Goal: Task Accomplishment & Management: Complete application form

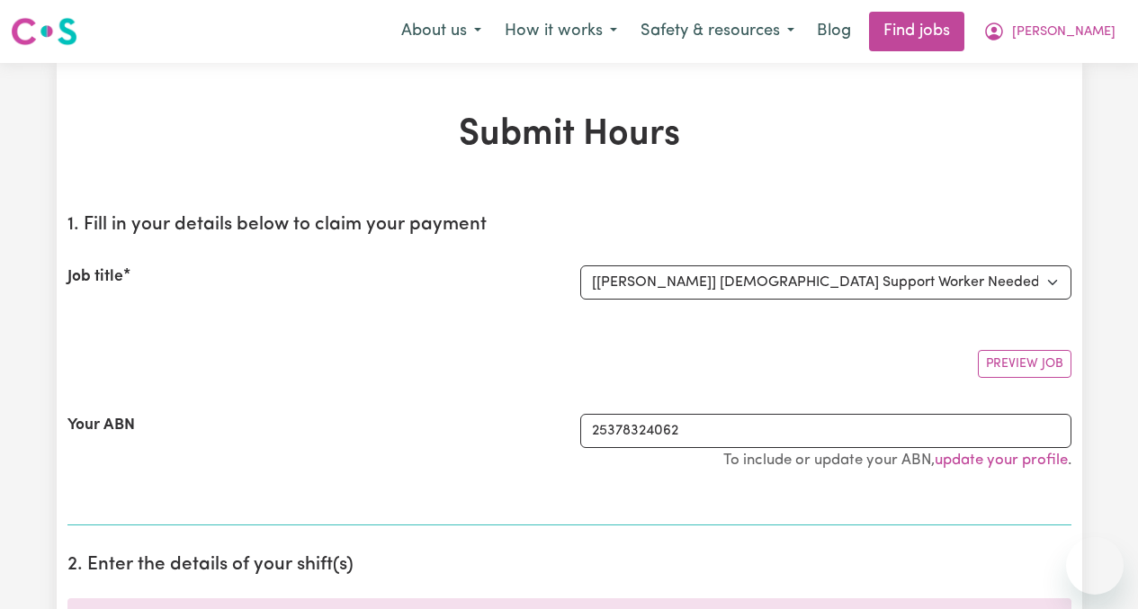
select select "13794"
select select "pm"
select select "65.21-Weekday"
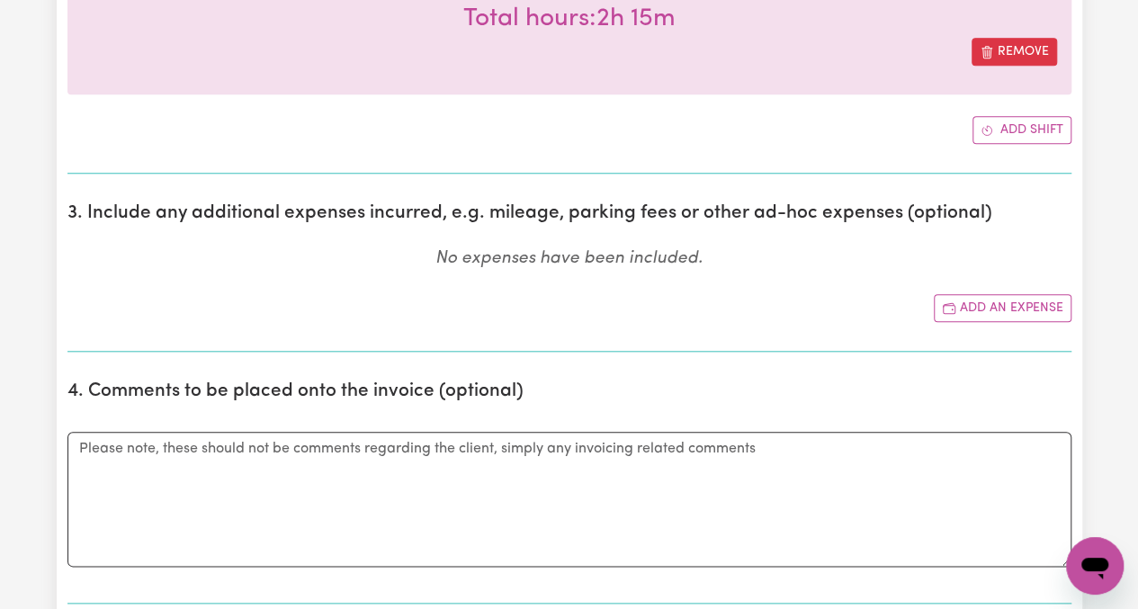
scroll to position [820, 0]
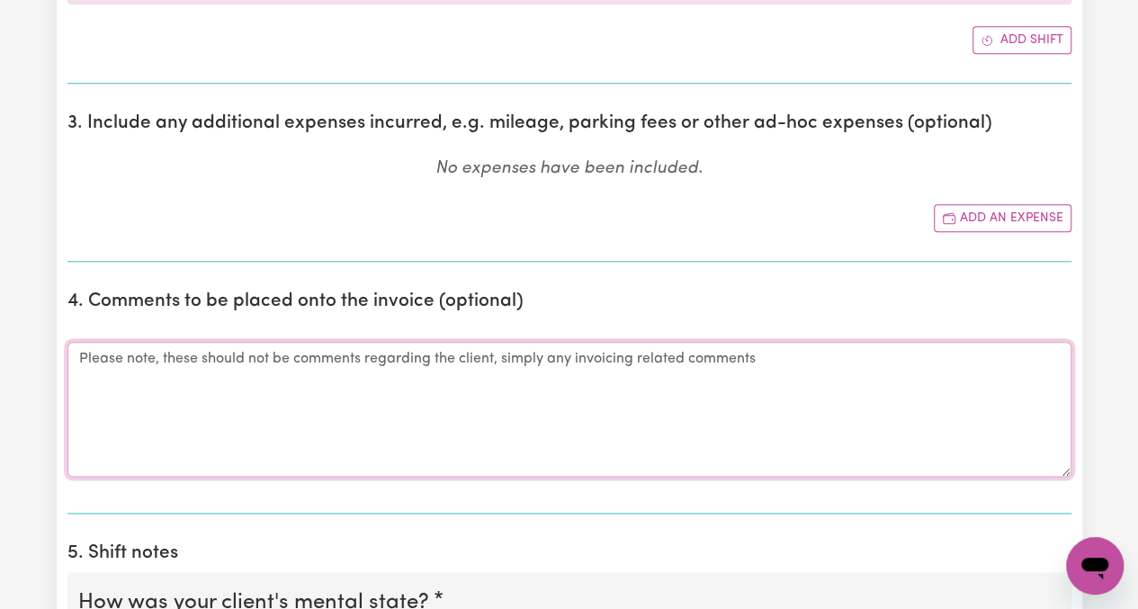
click at [864, 342] on textarea "Comments" at bounding box center [569, 409] width 1004 height 135
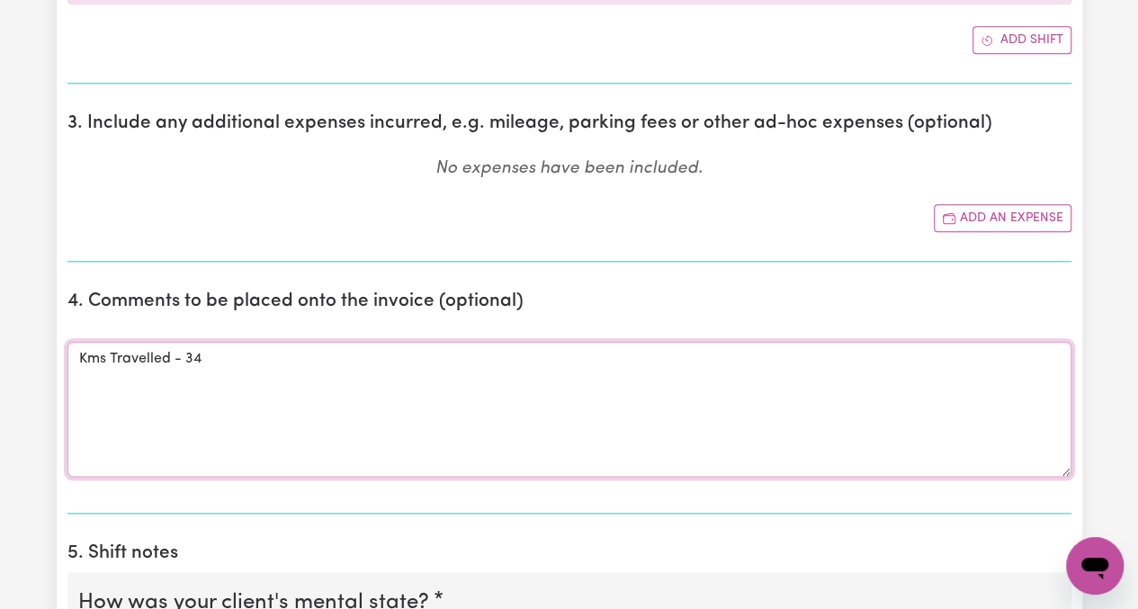
type textarea "Kms Travelled - 34"
drag, startPoint x: 0, startPoint y: 86, endPoint x: 0, endPoint y: 522, distance: 435.6
drag, startPoint x: 0, startPoint y: 522, endPoint x: 647, endPoint y: 437, distance: 652.6
click at [647, 437] on textarea "Kms Travelled - 34" at bounding box center [569, 409] width 1004 height 135
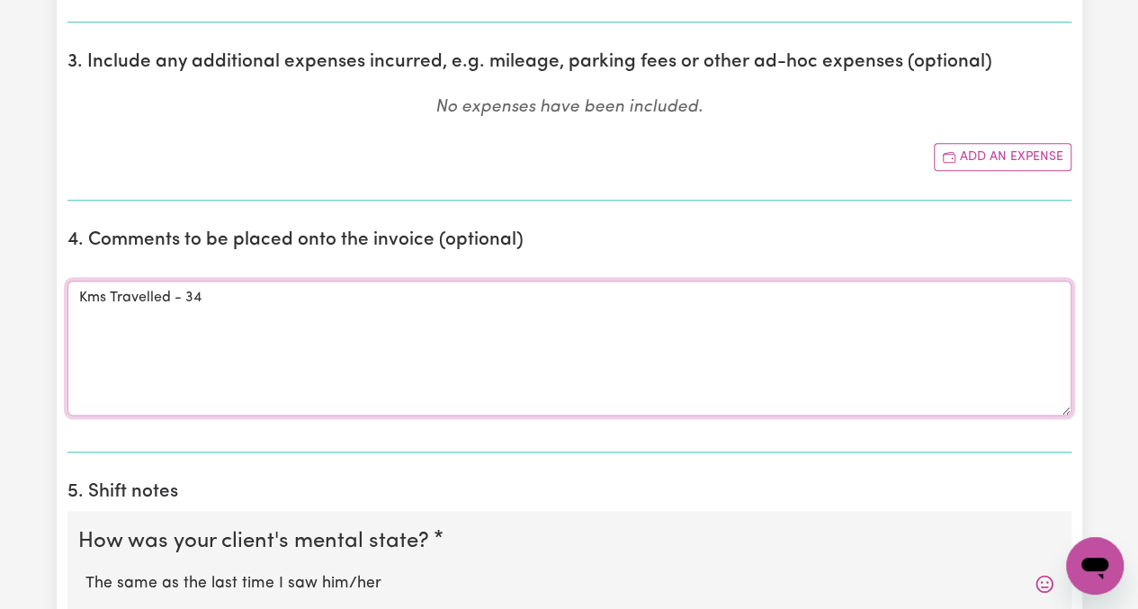
scroll to position [910, 0]
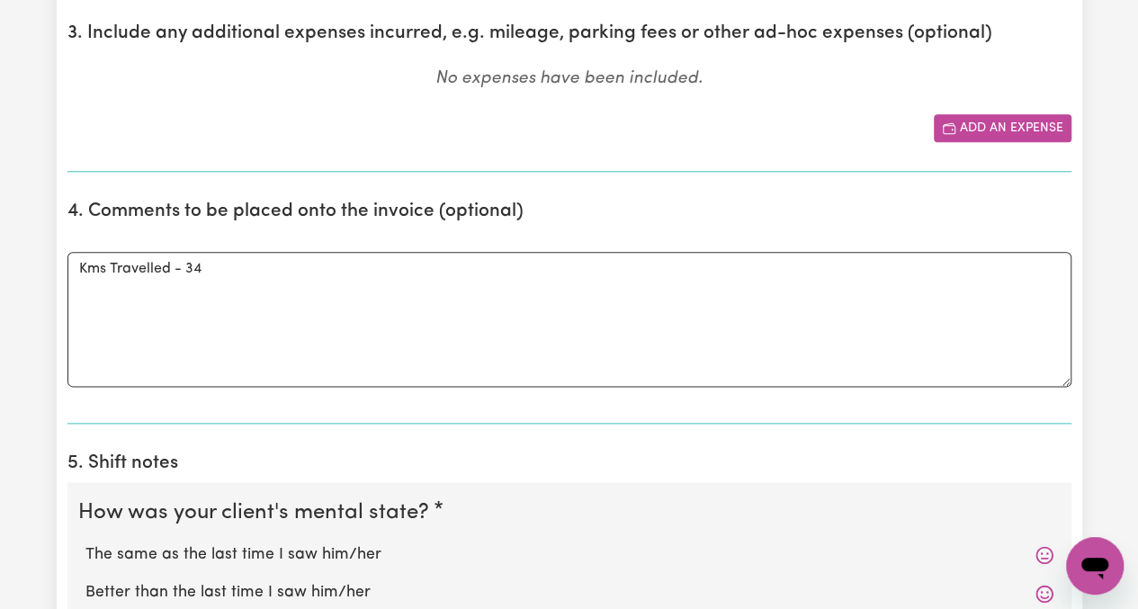
click at [958, 126] on button "Add an expense" at bounding box center [1003, 128] width 138 height 28
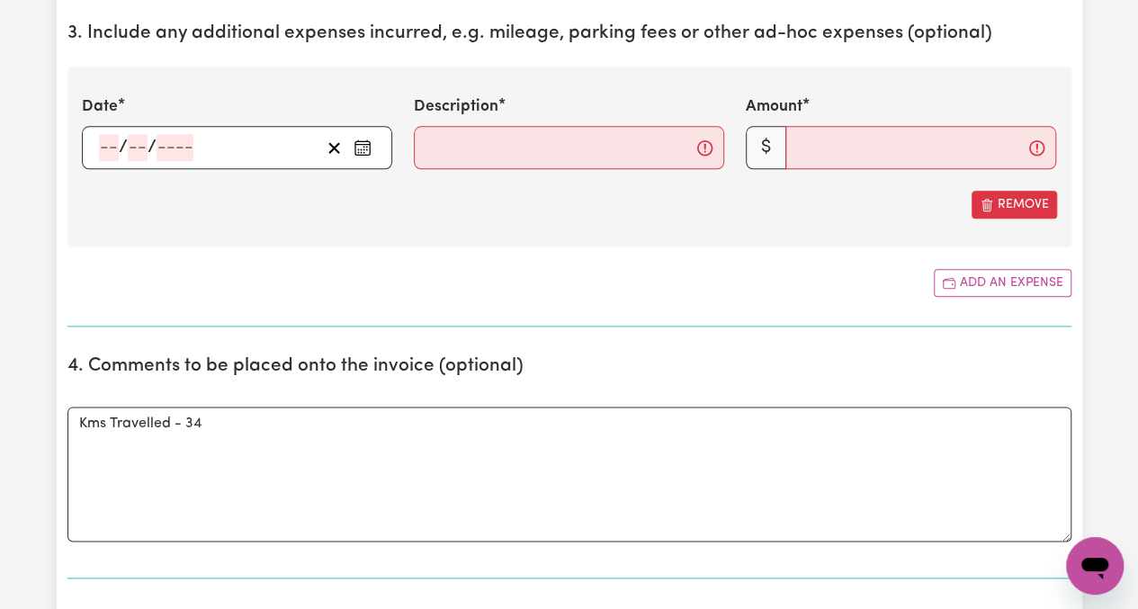
click at [364, 151] on rect "Enter the date of expense" at bounding box center [362, 148] width 14 height 13
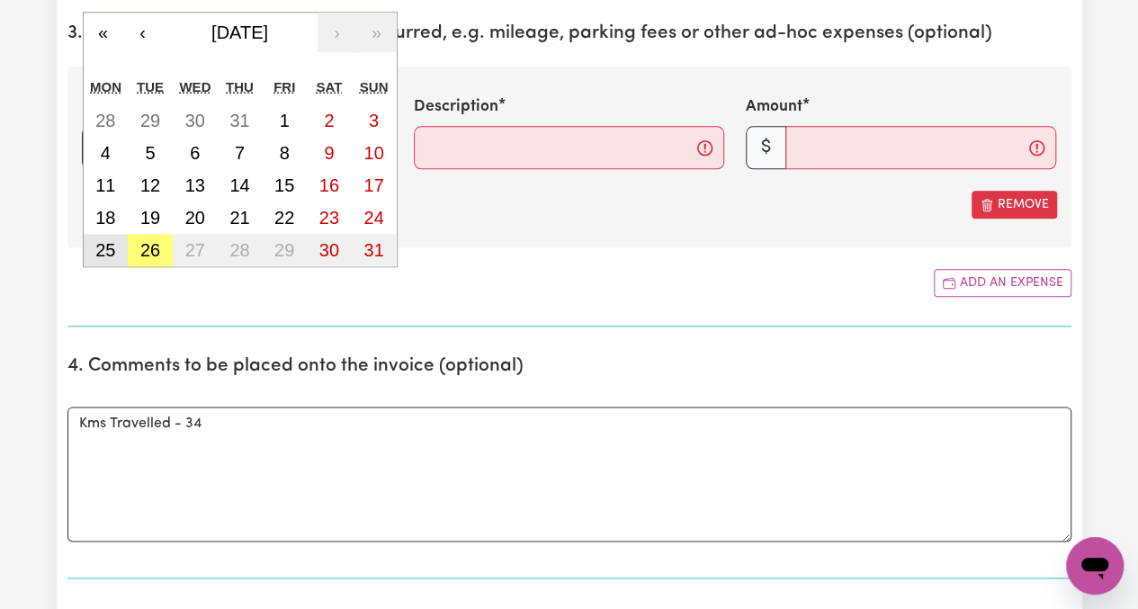
click at [110, 240] on abbr "25" at bounding box center [105, 250] width 20 height 20
type input "[DATE]"
type input "25"
type input "8"
type input "2025"
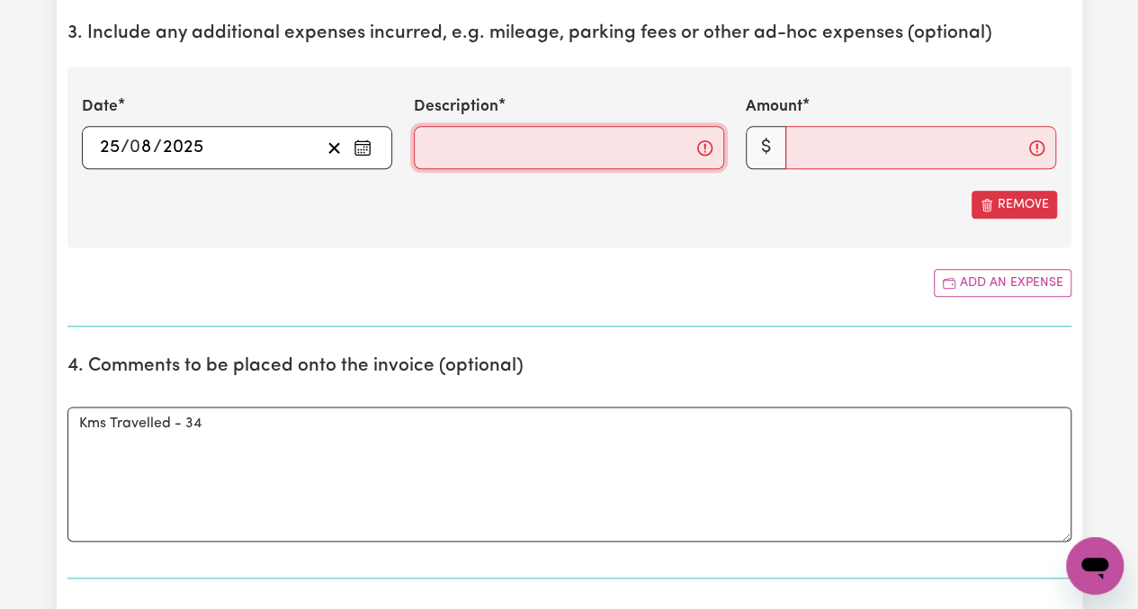
click at [486, 150] on input "Description" at bounding box center [569, 147] width 310 height 43
type input "Travel"
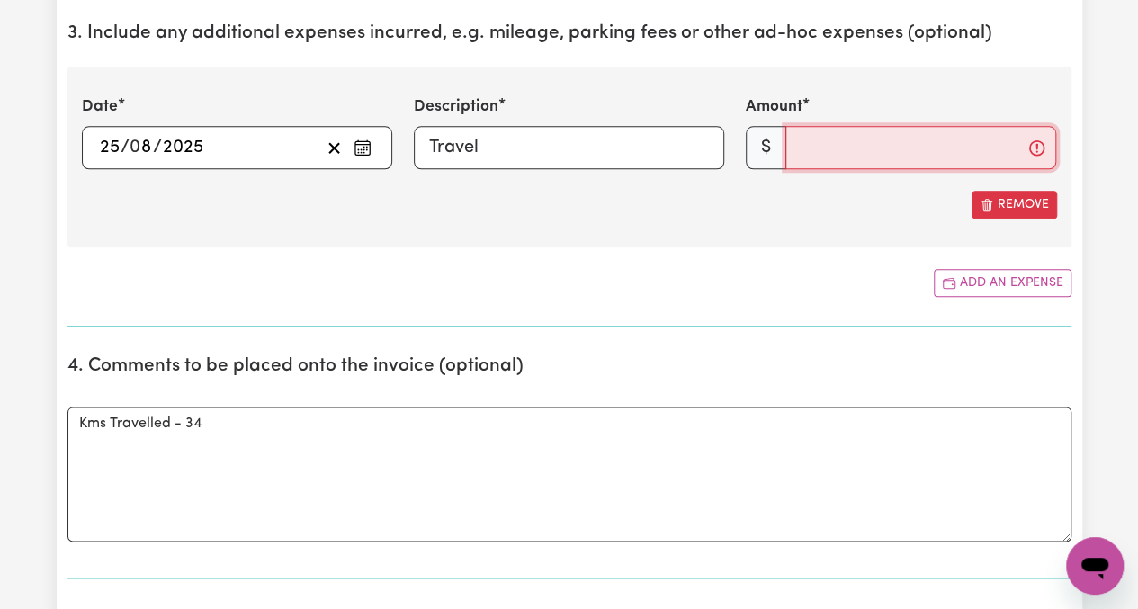
click at [855, 157] on input "Amount" at bounding box center [921, 147] width 271 height 43
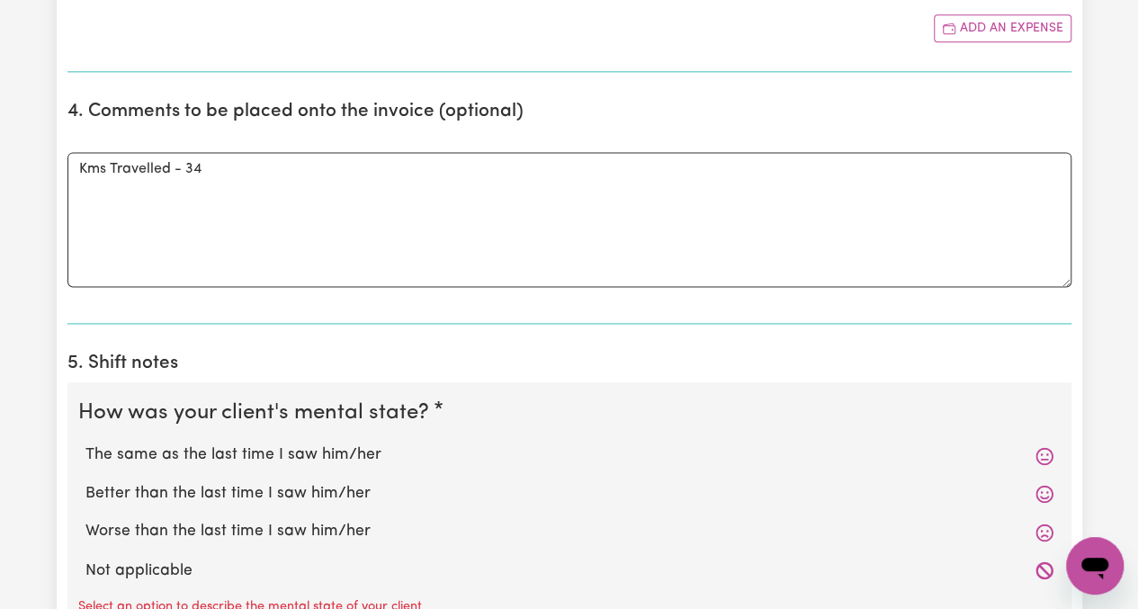
scroll to position [1270, 0]
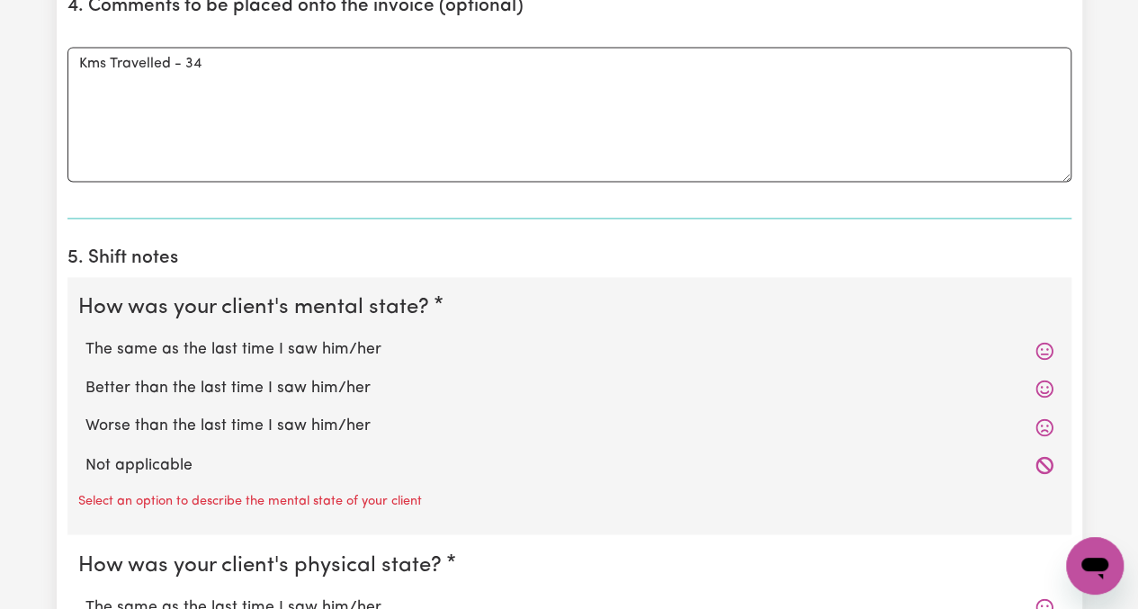
type input "33"
click at [281, 343] on label "The same as the last time I saw him/her" at bounding box center [569, 349] width 968 height 23
click at [85, 338] on input "The same as the last time I saw him/her" at bounding box center [85, 337] width 1 height 1
radio input "true"
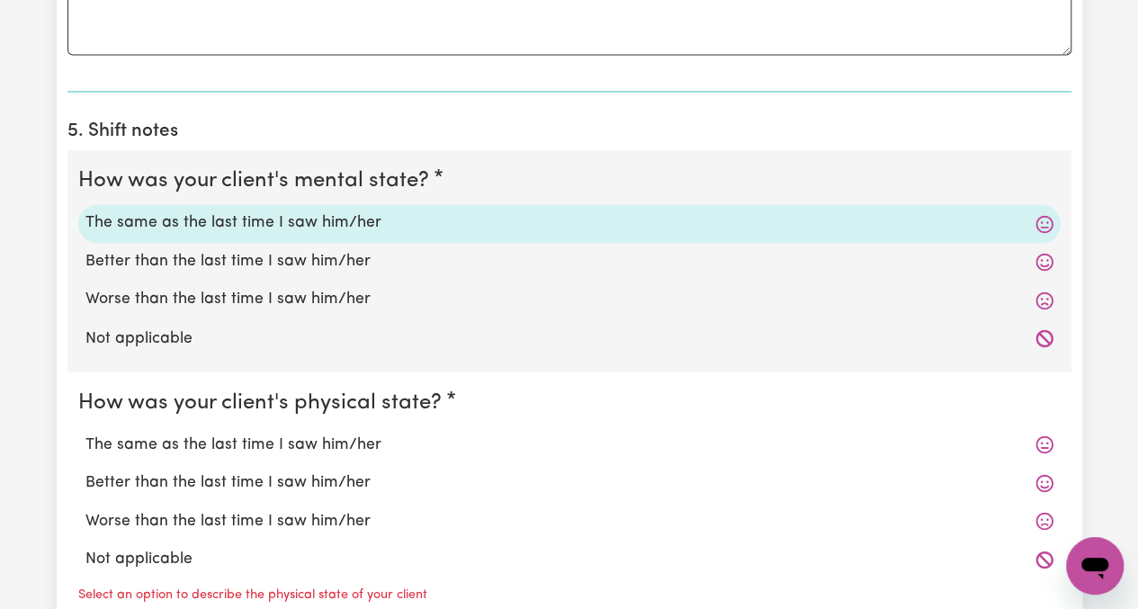
scroll to position [1630, 0]
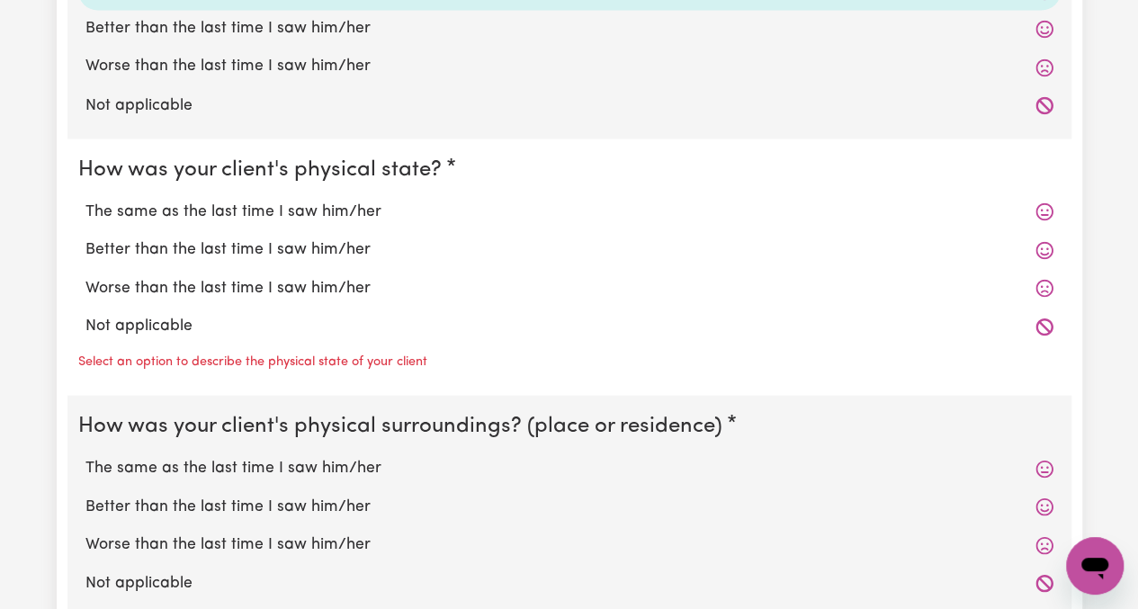
click at [333, 200] on label "The same as the last time I saw him/her" at bounding box center [569, 211] width 968 height 23
click at [85, 199] on input "The same as the last time I saw him/her" at bounding box center [85, 199] width 1 height 1
radio input "true"
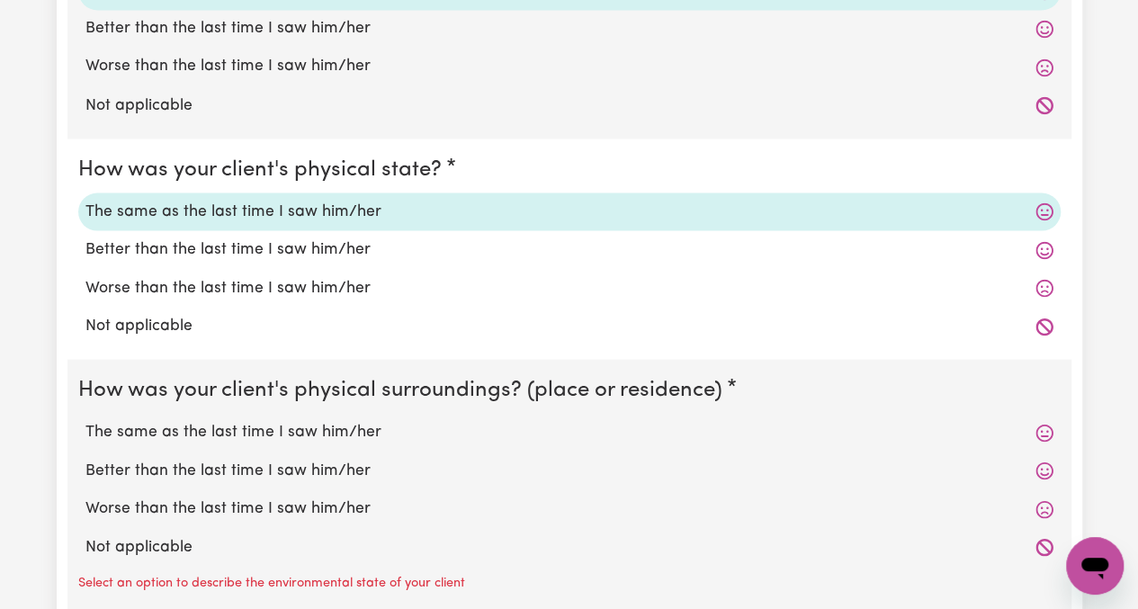
click at [266, 431] on label "The same as the last time I saw him/her" at bounding box center [569, 431] width 968 height 23
click at [85, 420] on input "The same as the last time I saw him/her" at bounding box center [85, 419] width 1 height 1
radio input "true"
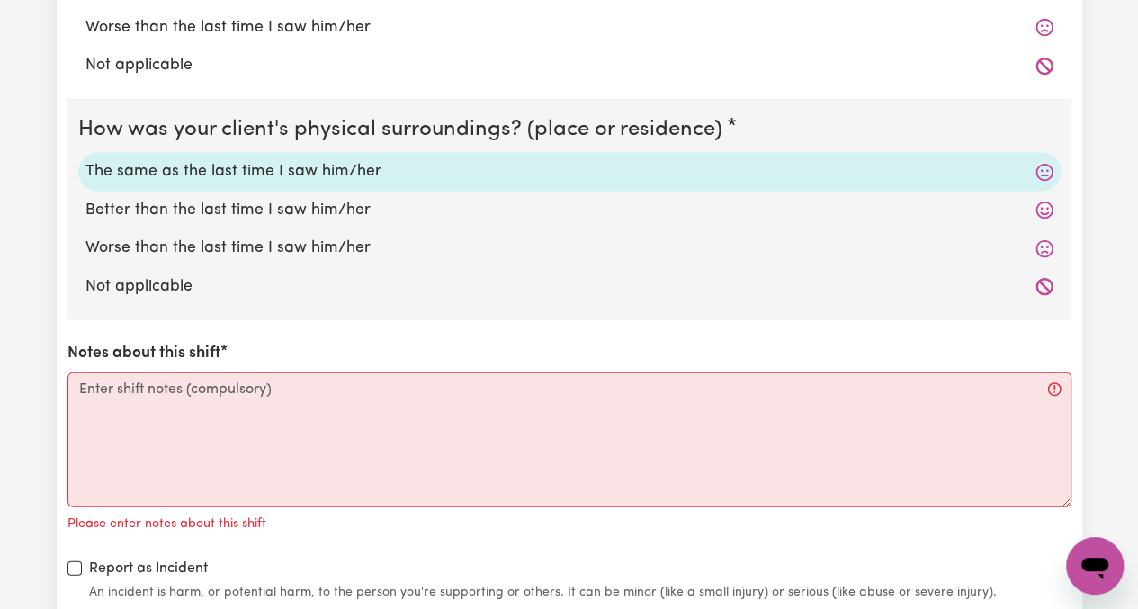
scroll to position [1900, 0]
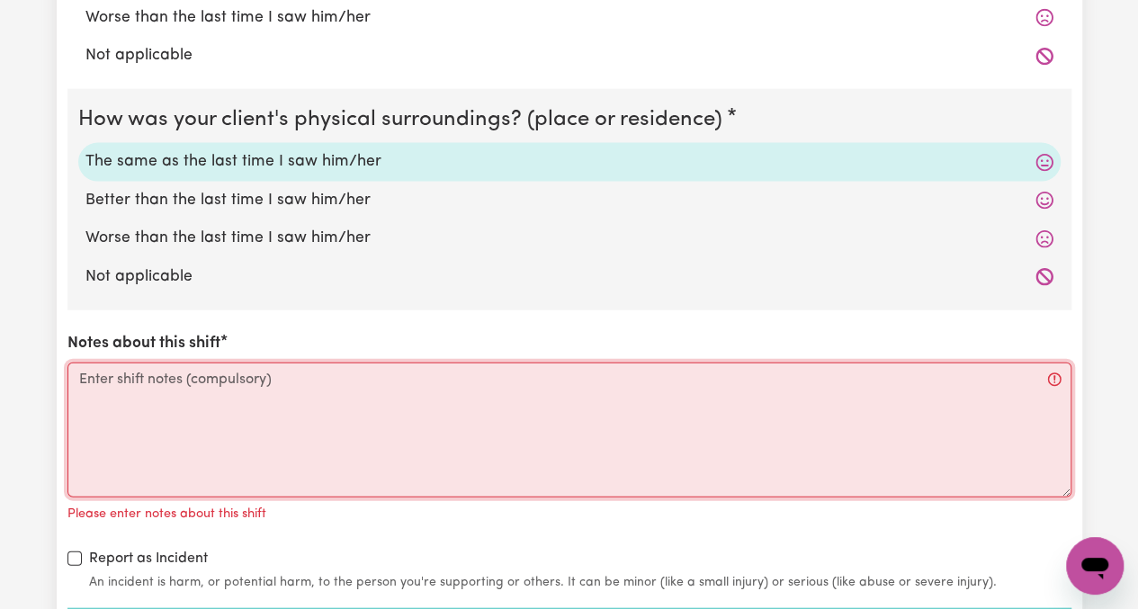
click at [399, 426] on textarea "Notes about this shift" at bounding box center [569, 430] width 1004 height 135
paste textarea "Picked [PERSON_NAME] up from her home in [GEOGRAPHIC_DATA]. Drove to [GEOGRAPHI…"
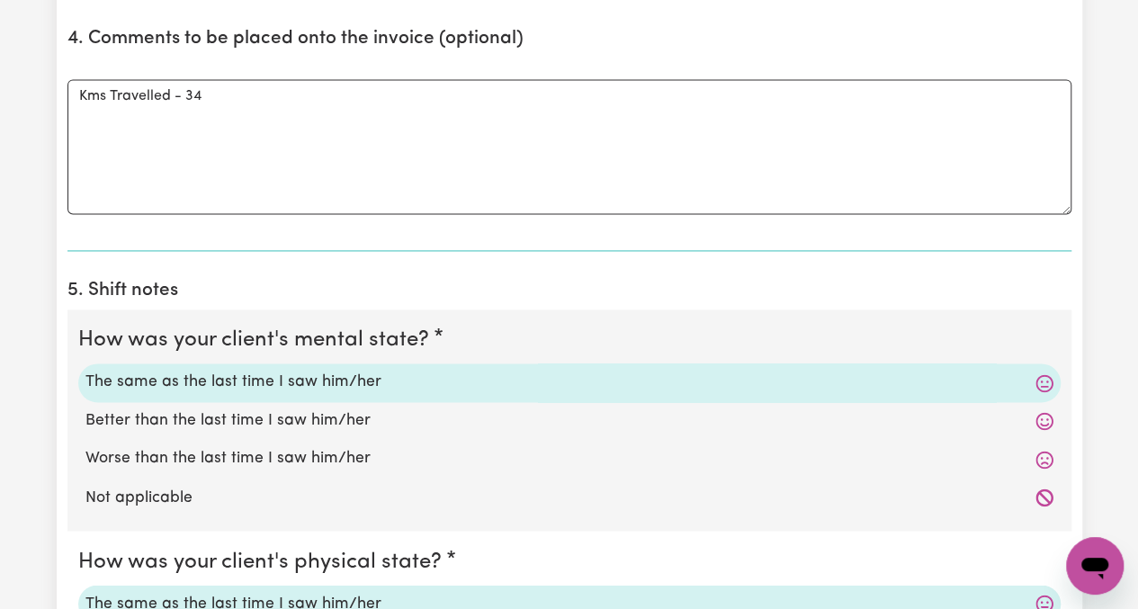
scroll to position [910, 0]
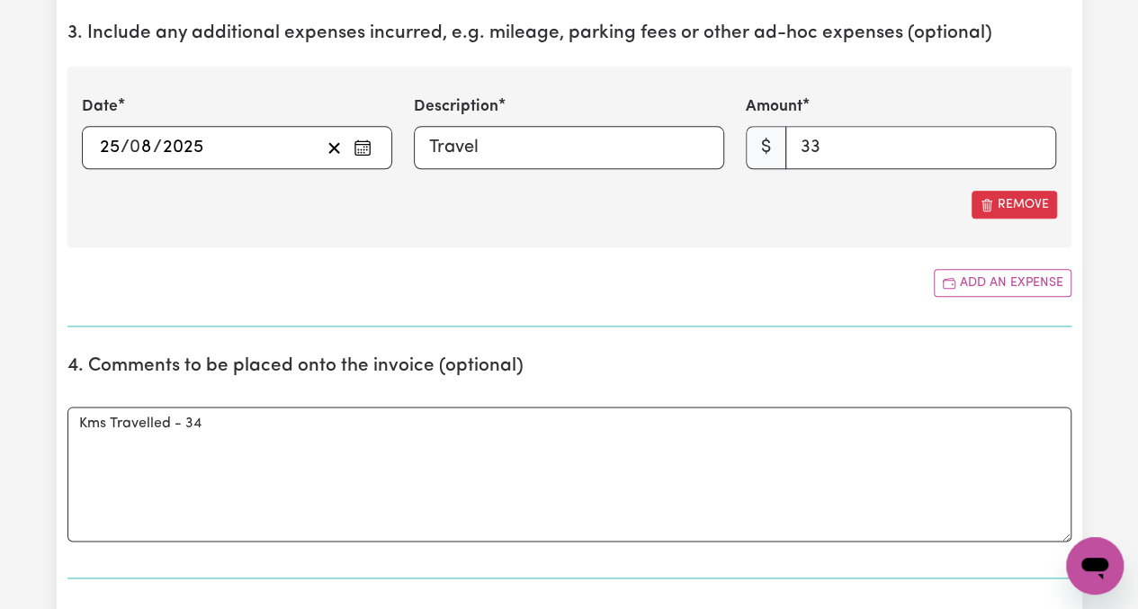
type textarea "Picked [PERSON_NAME] up from her home in [GEOGRAPHIC_DATA]. Drove to [GEOGRAPHI…"
click at [817, 148] on input "33" at bounding box center [921, 147] width 271 height 43
type input "34"
click at [751, 343] on section "4. Comments to be placed onto the invoice (optional) Comments Kms Travelled - 34" at bounding box center [569, 460] width 1004 height 238
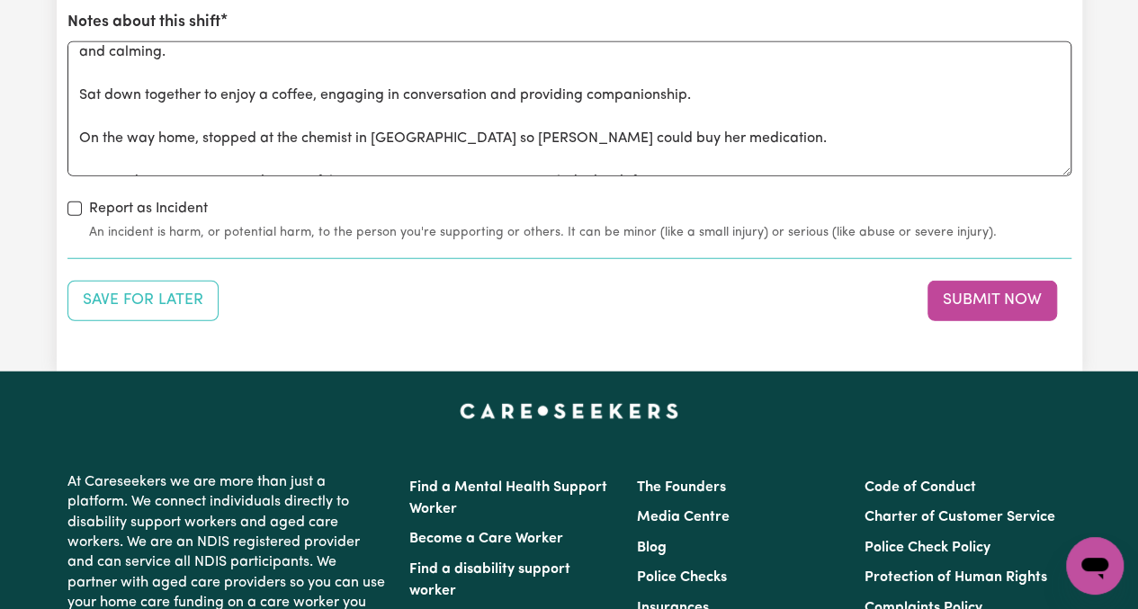
scroll to position [2350, 0]
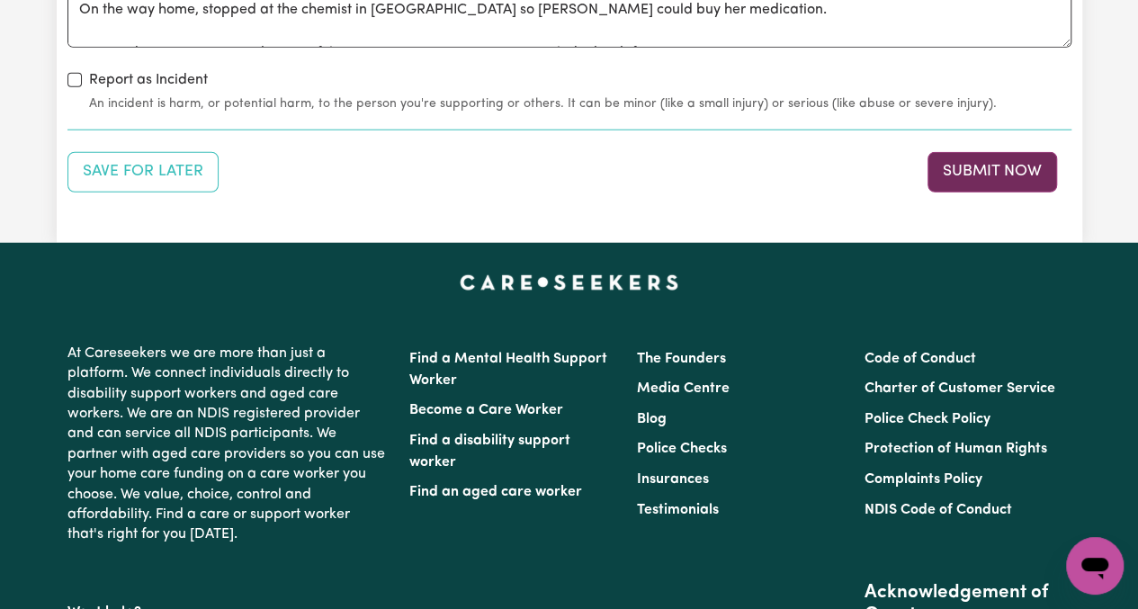
click at [971, 163] on button "Submit Now" at bounding box center [993, 172] width 130 height 40
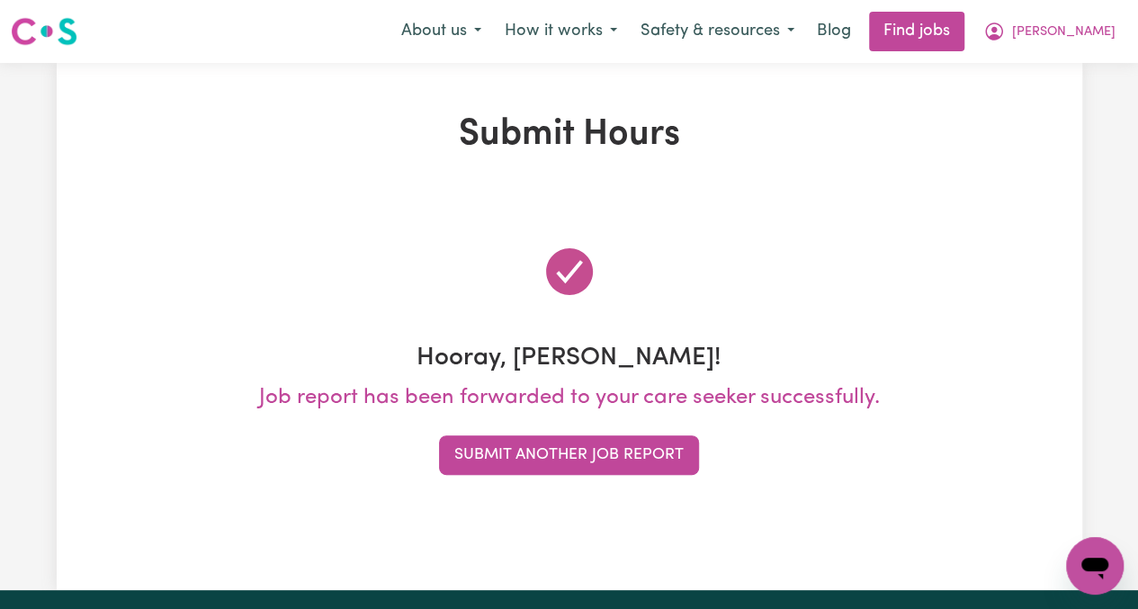
scroll to position [0, 0]
